Goal: Task Accomplishment & Management: Use online tool/utility

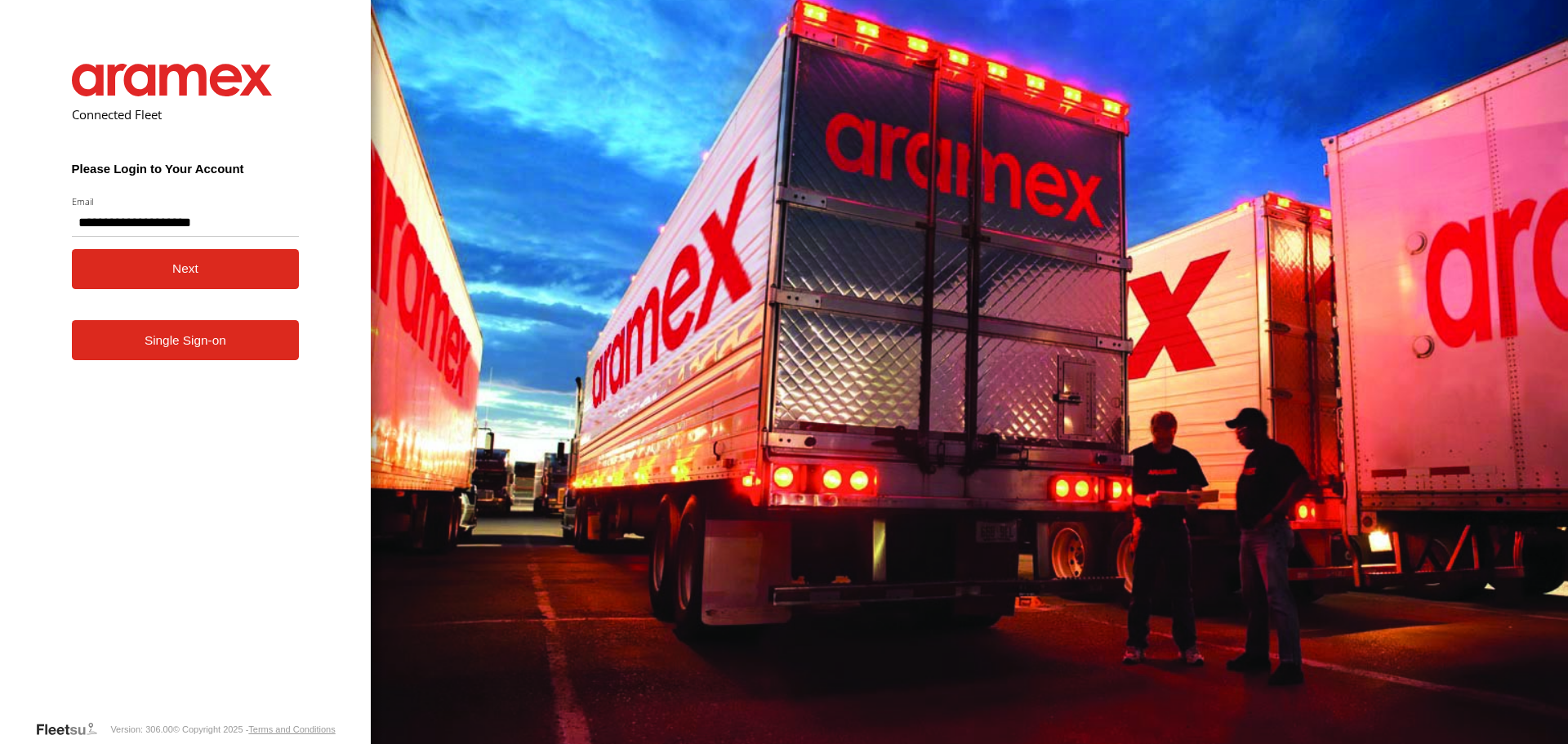
type input "**********"
click at [130, 263] on button "Next" at bounding box center [186, 269] width 228 height 40
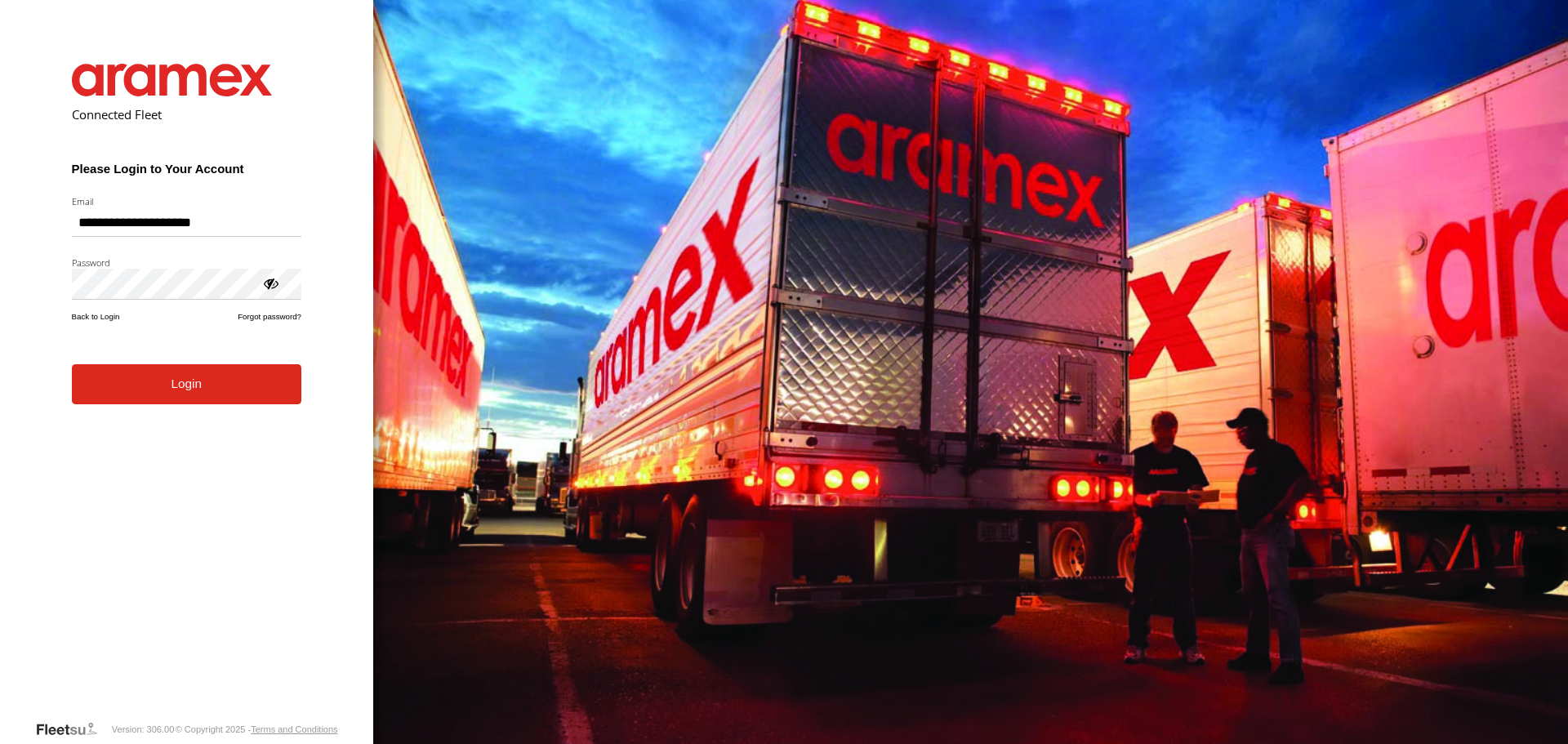
click at [162, 406] on form "**********" at bounding box center [186, 379] width 278 height 680
click at [117, 385] on button "Login" at bounding box center [187, 384] width 230 height 40
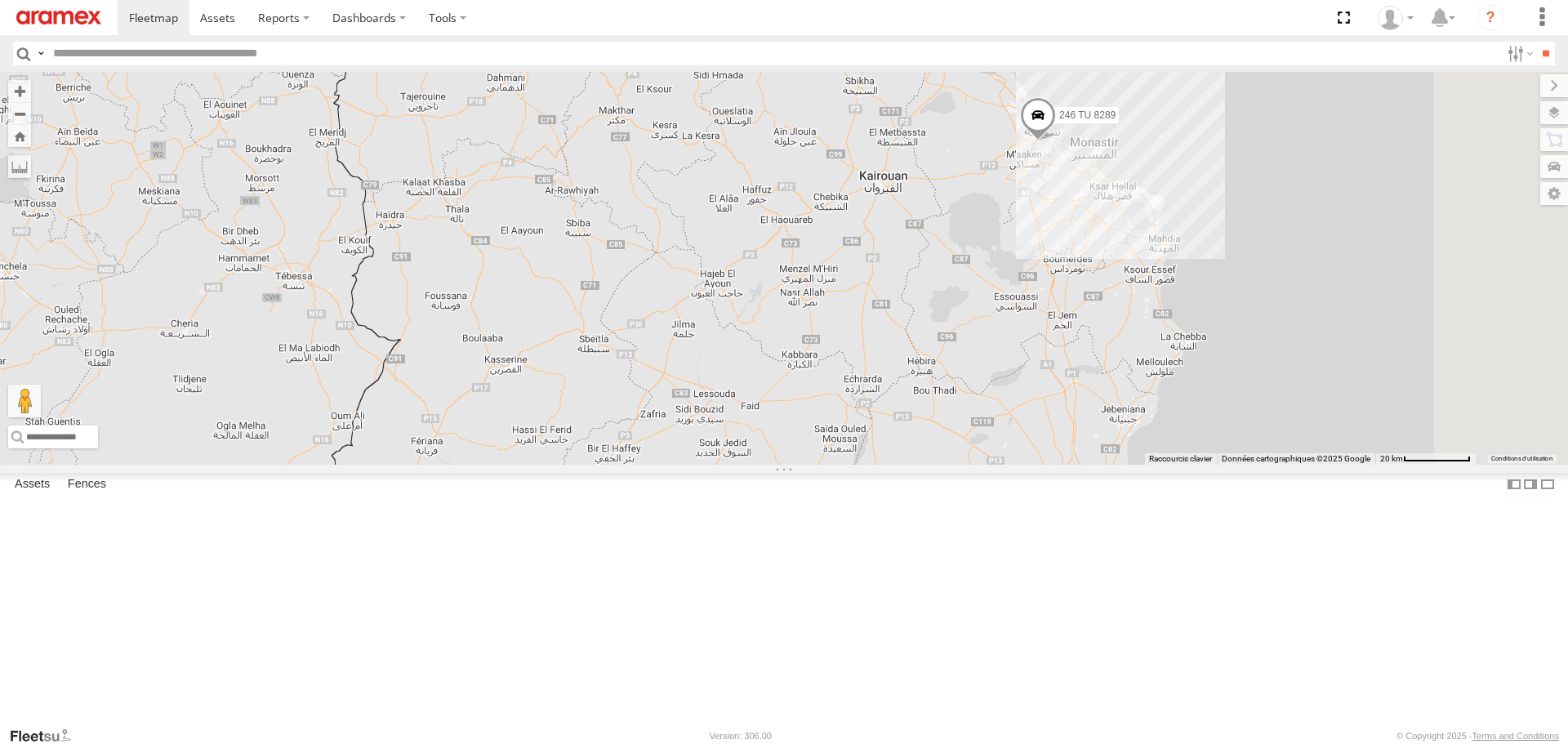
drag, startPoint x: 1274, startPoint y: 162, endPoint x: 1205, endPoint y: 310, distance: 163.3
click at [1203, 299] on div "245 TU 4334 2 245 TU 9065 245 TU 9063 241 TU 2031 246 TU 8289 247 TU 9974" at bounding box center [784, 268] width 1568 height 392
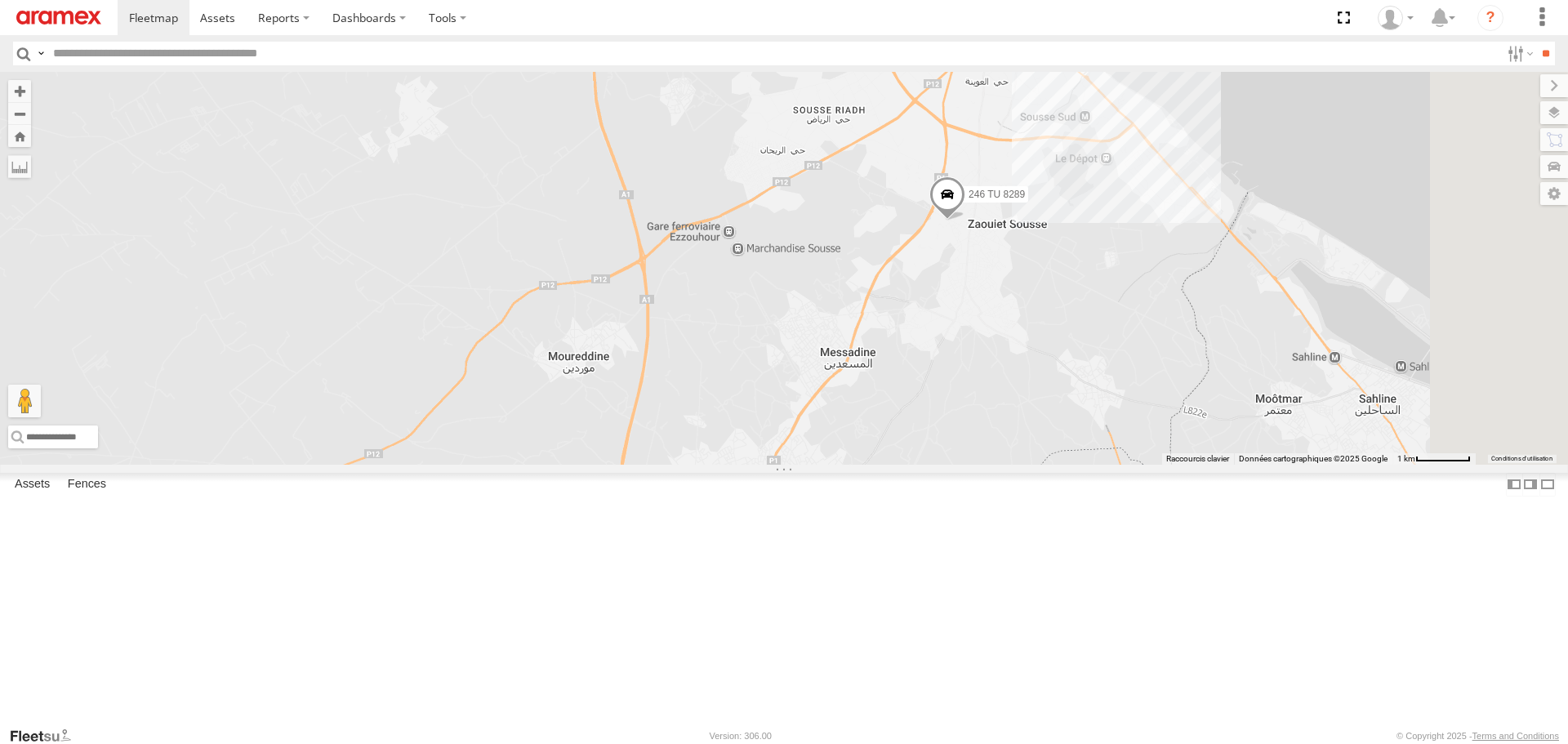
drag, startPoint x: 1197, startPoint y: 371, endPoint x: 1159, endPoint y: 458, distance: 94.9
click at [1159, 458] on div "245 TU 4334 245 TU 9065 245 TU 9063 241 TU 2031 246 TU 8289 247 TU 9974" at bounding box center [784, 268] width 1568 height 392
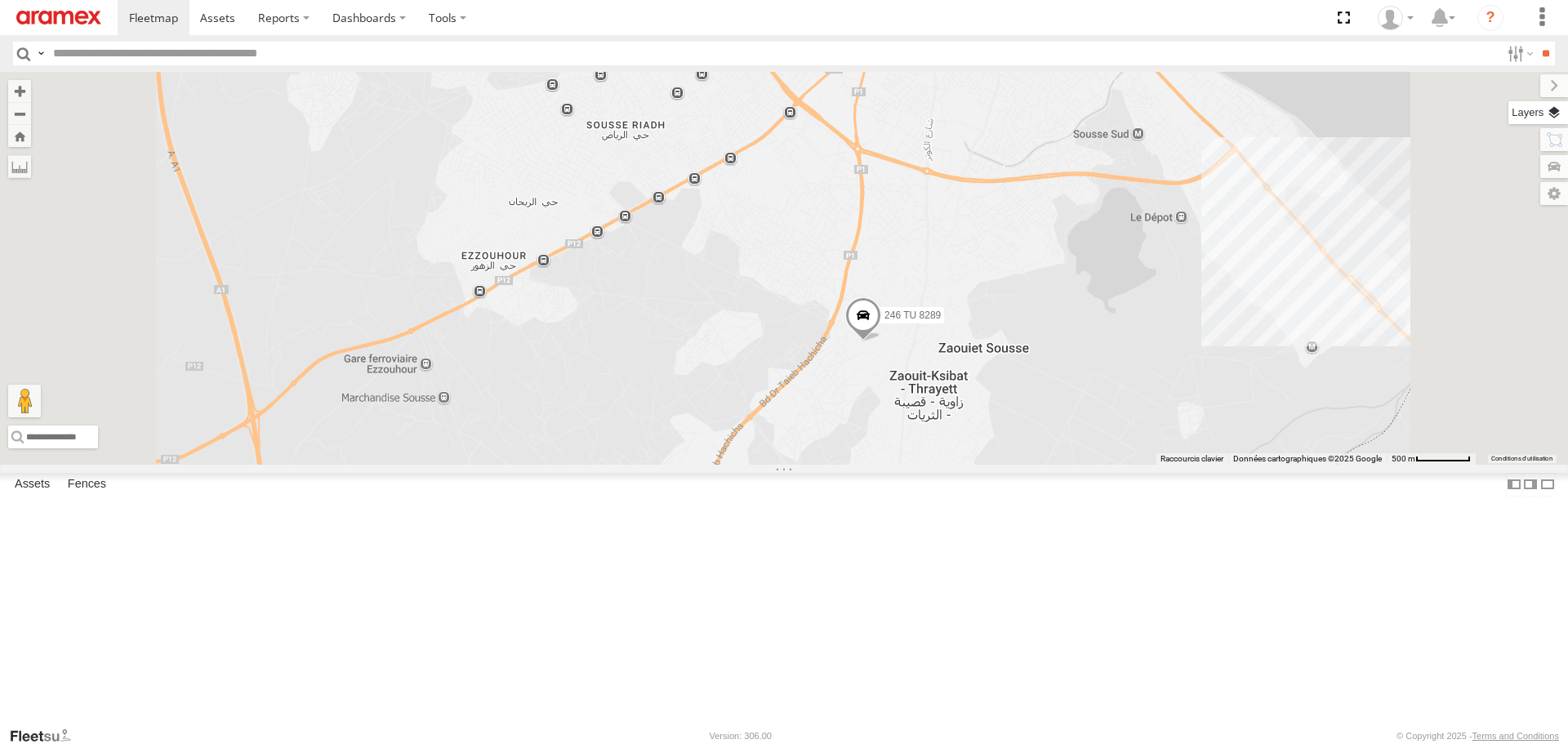
click at [1548, 117] on label at bounding box center [1538, 112] width 60 height 23
click at [0, 0] on span "Basemaps" at bounding box center [0, 0] width 0 height 0
click at [0, 0] on span "Satellite + Roadmap" at bounding box center [0, 0] width 0 height 0
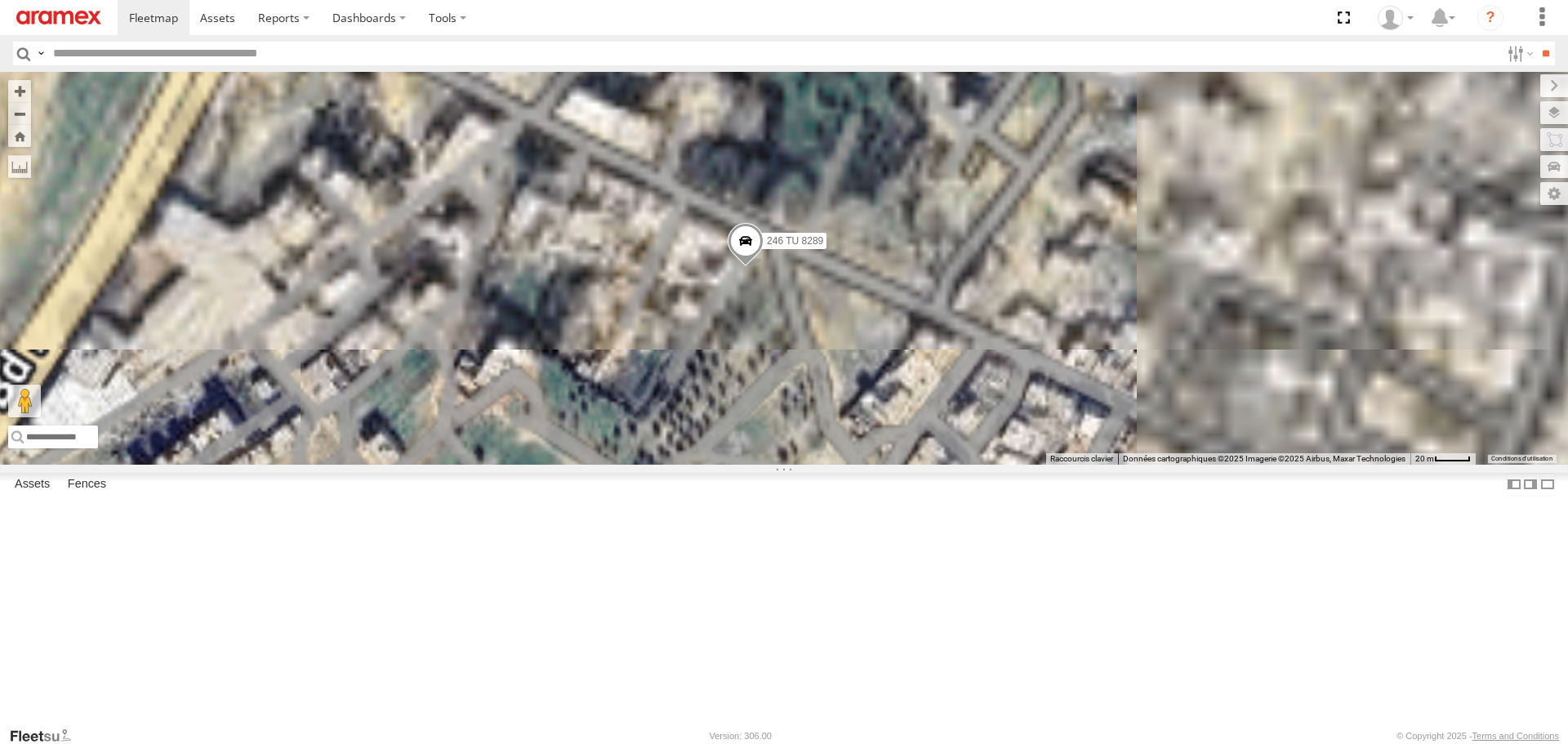
drag, startPoint x: 967, startPoint y: 463, endPoint x: 992, endPoint y: 508, distance: 51.5
click at [990, 463] on div "245 TU 4334 245 TU 9065 245 TU 9063 241 TU 2031 246 TU 8289 247 TU 9974" at bounding box center [784, 268] width 1568 height 392
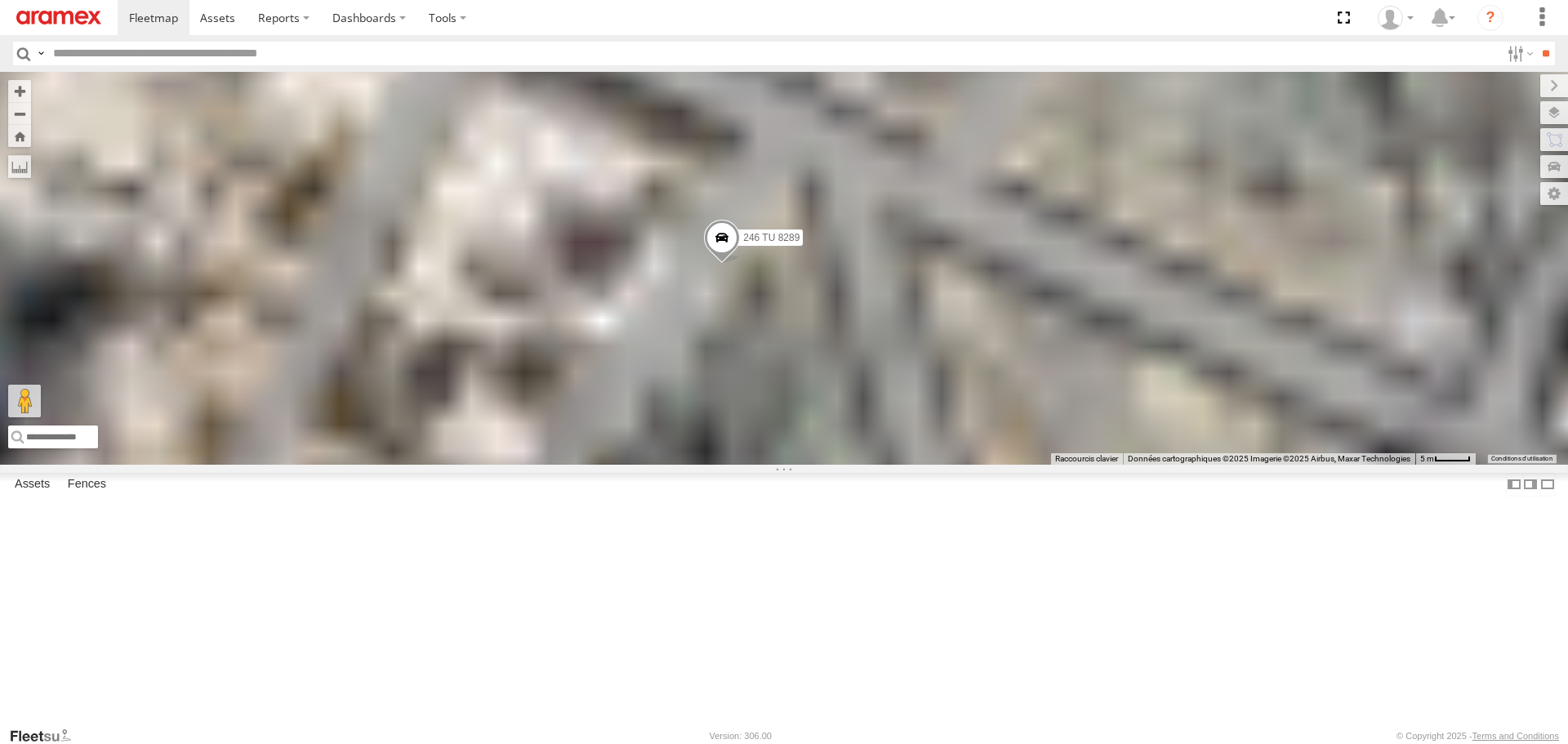
drag, startPoint x: 948, startPoint y: 418, endPoint x: 949, endPoint y: 540, distance: 122.0
click at [949, 463] on div "245 TU 4334 245 TU 9065 245 TU 9063 241 TU 2031 246 TU 8289 247 TU 9974" at bounding box center [784, 268] width 1568 height 392
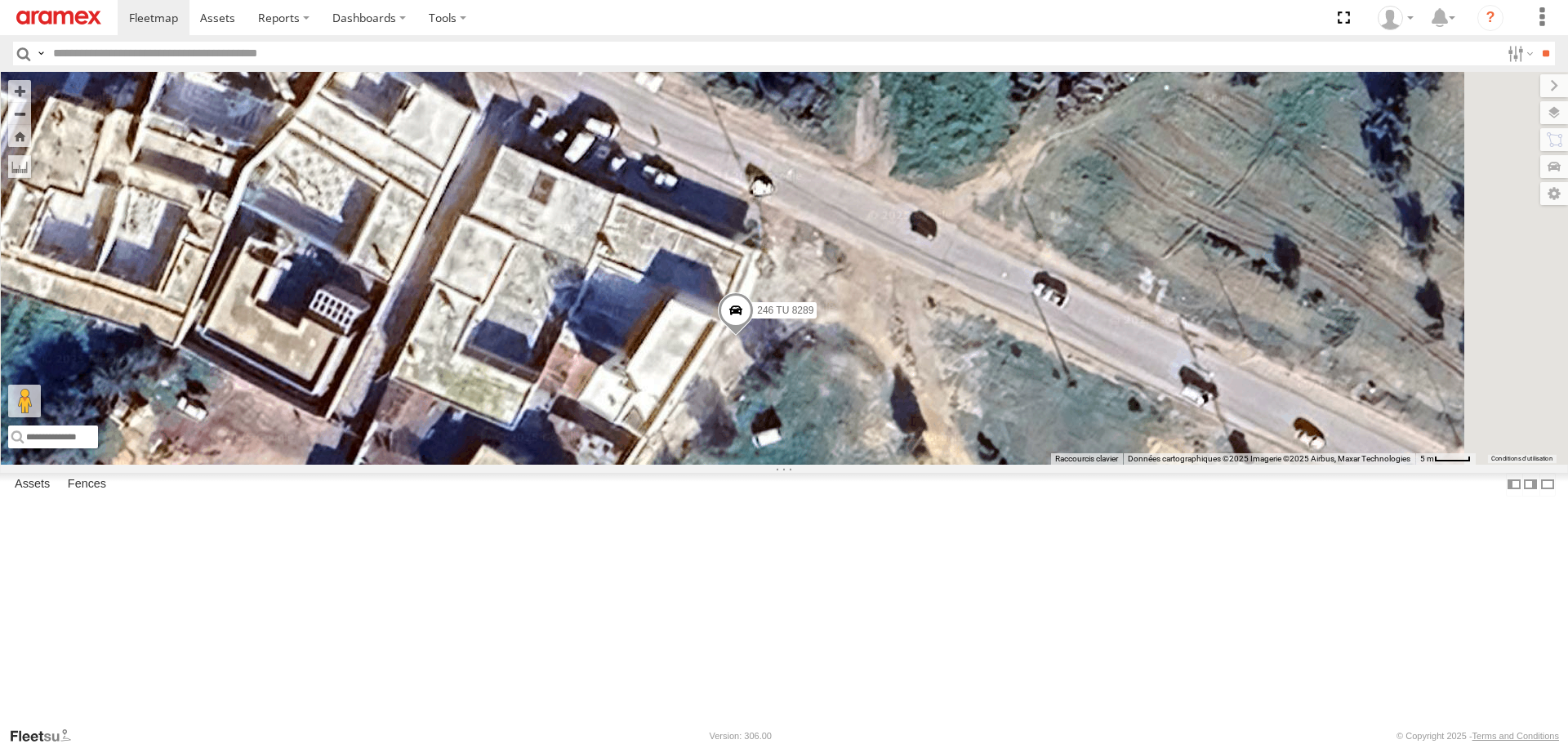
click at [754, 337] on span at bounding box center [736, 315] width 36 height 44
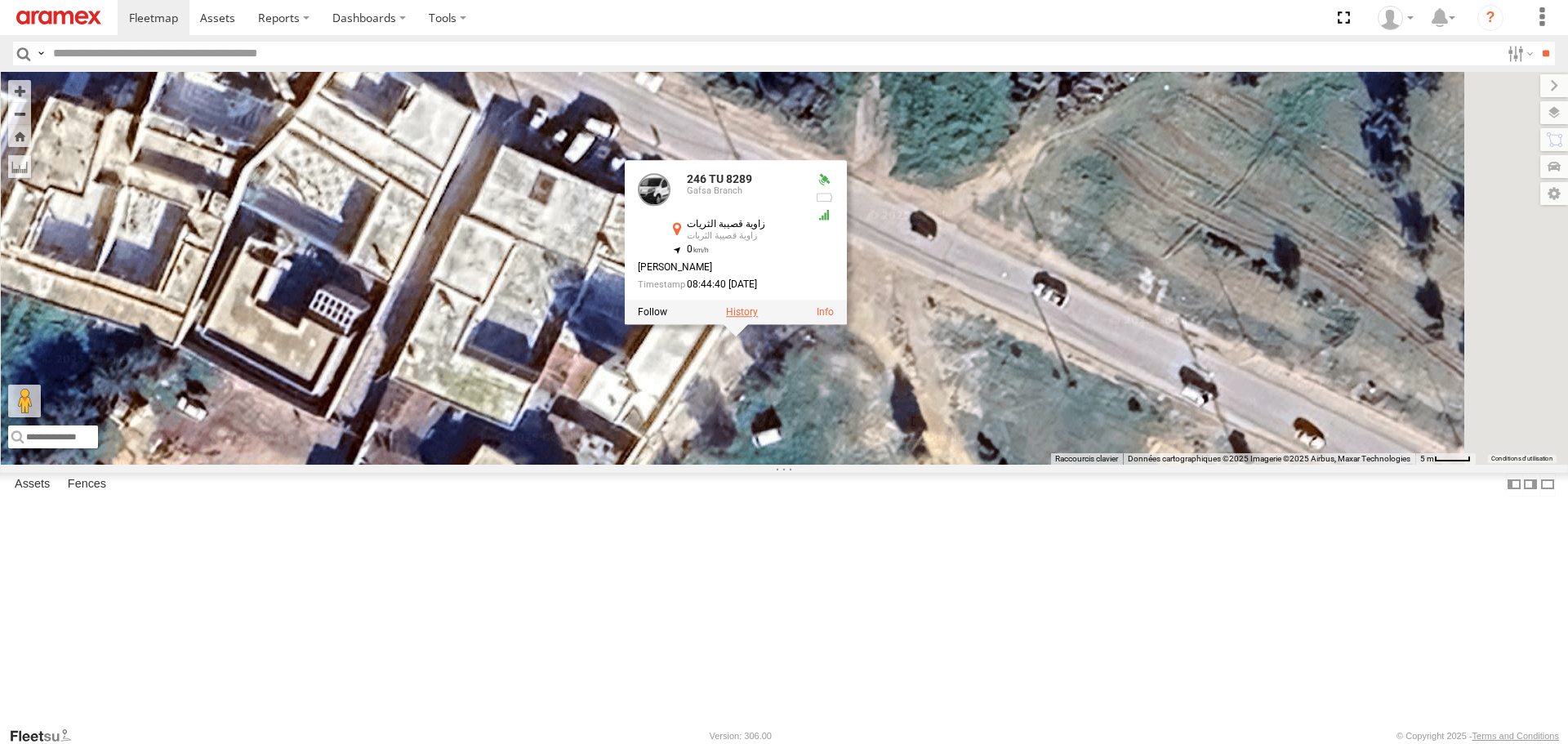
click at [758, 318] on label at bounding box center [742, 313] width 32 height 11
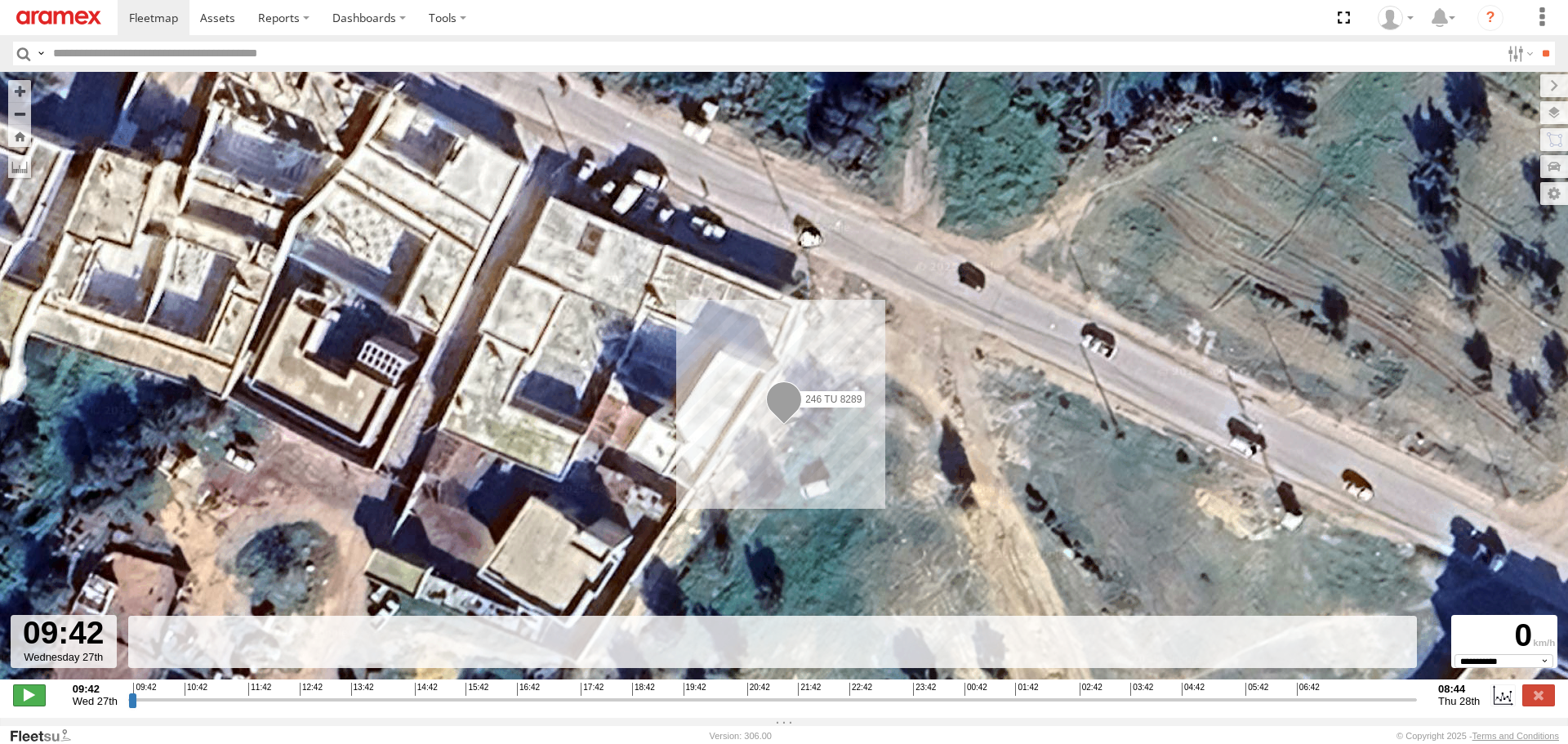
click at [36, 701] on span at bounding box center [30, 695] width 33 height 21
click at [853, 707] on input "range" at bounding box center [772, 699] width 1289 height 16
click at [937, 701] on input "range" at bounding box center [772, 699] width 1289 height 16
click at [1095, 707] on input "range" at bounding box center [772, 699] width 1289 height 16
click at [1257, 696] on span "05:42" at bounding box center [1257, 689] width 23 height 13
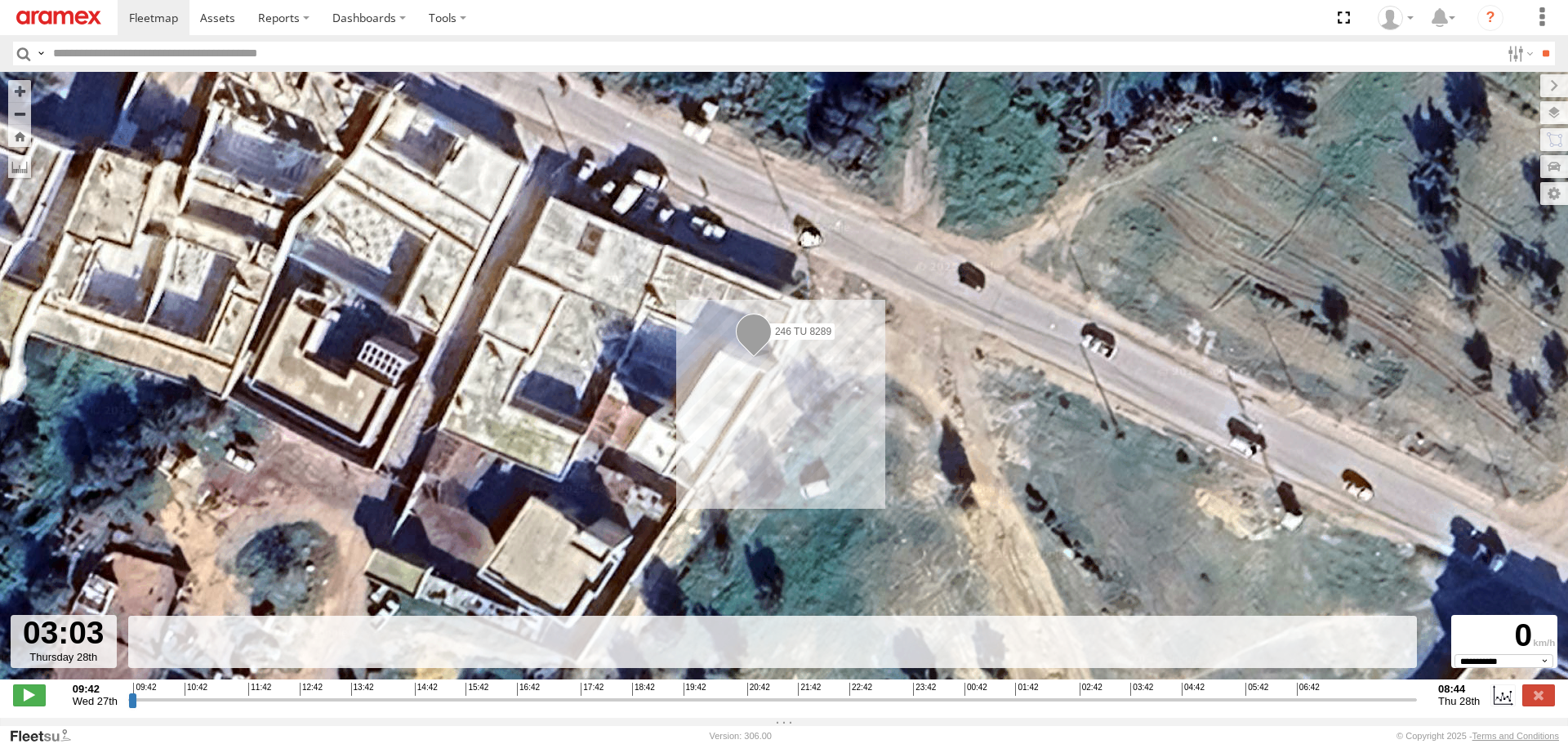
click at [1287, 707] on input "range" at bounding box center [772, 699] width 1289 height 16
click at [1313, 705] on input "range" at bounding box center [772, 699] width 1289 height 16
type input "**********"
